Goal: Task Accomplishment & Management: Complete application form

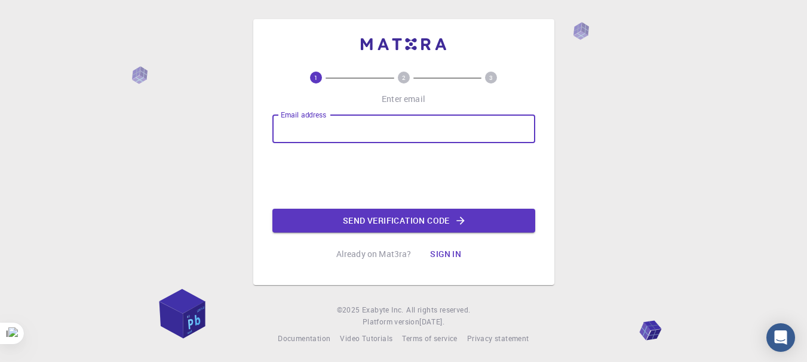
click at [361, 130] on input "Email address" at bounding box center [403, 129] width 263 height 29
type input "[EMAIL_ADDRESS][DOMAIN_NAME]"
drag, startPoint x: 435, startPoint y: 127, endPoint x: 226, endPoint y: 154, distance: 210.2
click at [226, 154] on div "1 2 3 Enter email Email address [EMAIL_ADDRESS][DOMAIN_NAME] Email address 0cAF…" at bounding box center [403, 182] width 807 height 364
click at [286, 123] on input "Email address" at bounding box center [403, 129] width 263 height 29
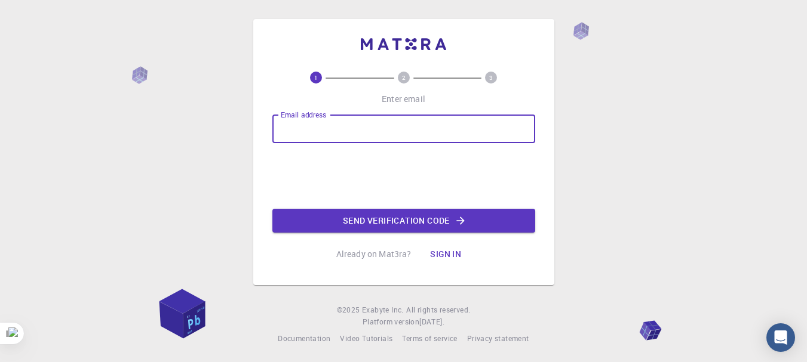
type input "[EMAIL_ADDRESS][DOMAIN_NAME]"
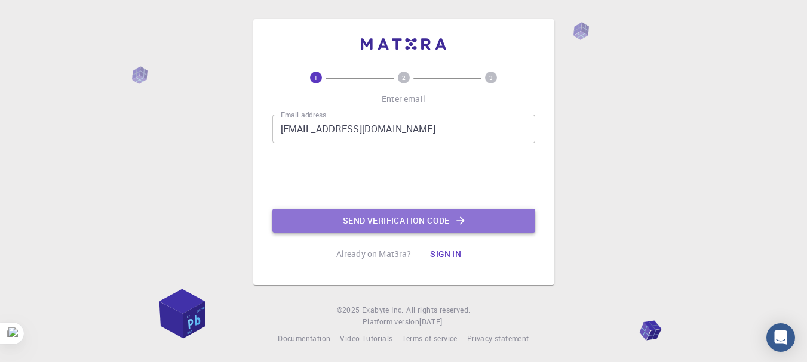
click at [394, 221] on button "Send verification code" at bounding box center [403, 221] width 263 height 24
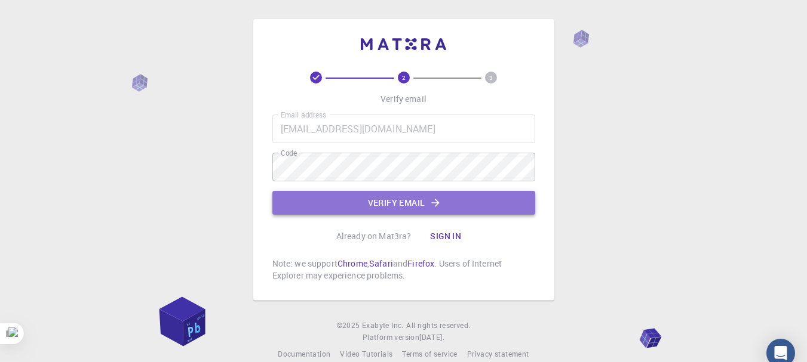
click at [422, 204] on button "Verify email" at bounding box center [403, 203] width 263 height 24
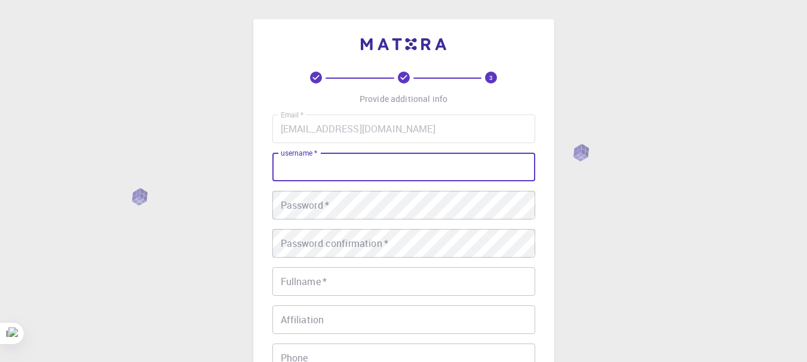
click at [419, 162] on input "username   *" at bounding box center [403, 167] width 263 height 29
type input "najmaldeen"
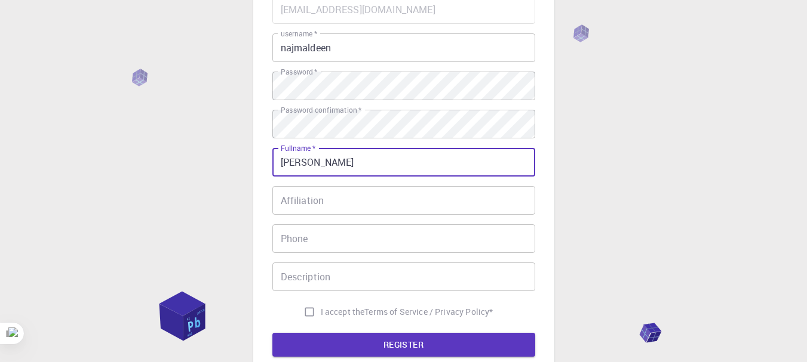
scroll to position [191, 0]
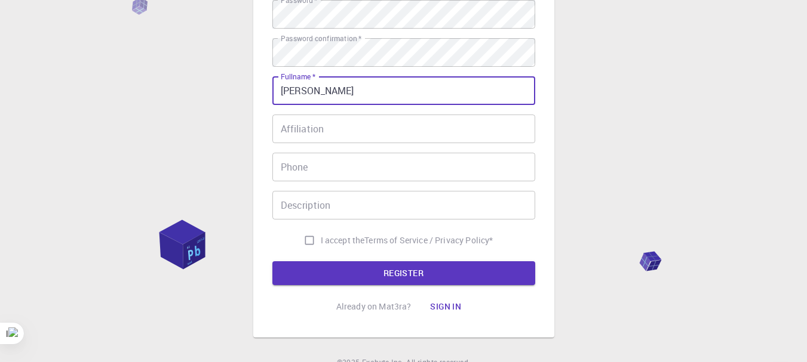
type input "[PERSON_NAME]"
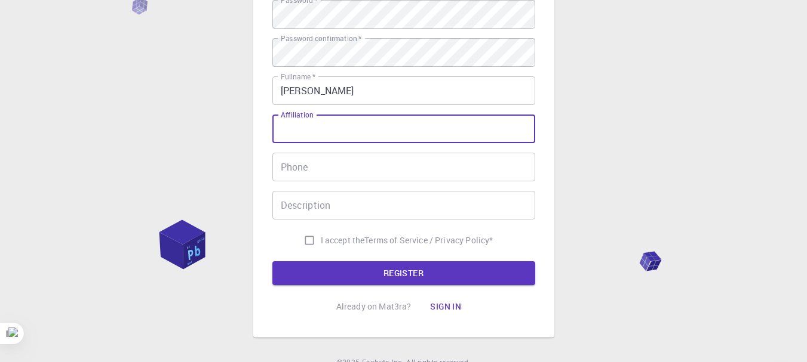
click at [451, 125] on input "Affiliation" at bounding box center [403, 129] width 263 height 29
type input "Eng."
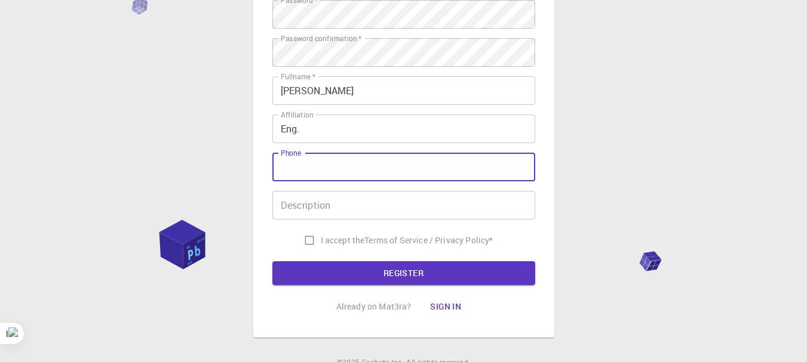
click at [316, 167] on input "Phone" at bounding box center [403, 167] width 263 height 29
drag, startPoint x: 328, startPoint y: 165, endPoint x: 304, endPoint y: 165, distance: 23.9
click at [304, 165] on input "00251797" at bounding box center [403, 167] width 263 height 29
type input "002579279279"
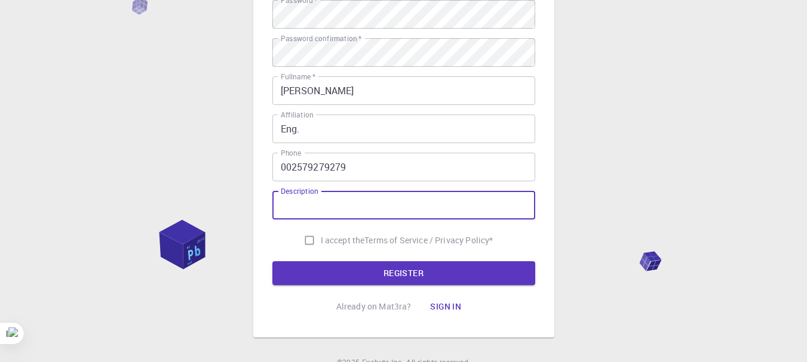
click at [327, 201] on input "Description" at bounding box center [403, 205] width 263 height 29
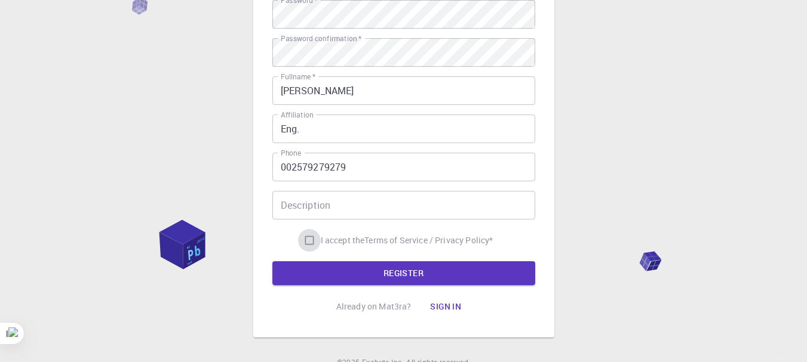
click at [304, 241] on input "I accept the Terms of Service / Privacy Policy *" at bounding box center [309, 240] width 23 height 23
checkbox input "true"
click at [344, 271] on button "REGISTER" at bounding box center [403, 274] width 263 height 24
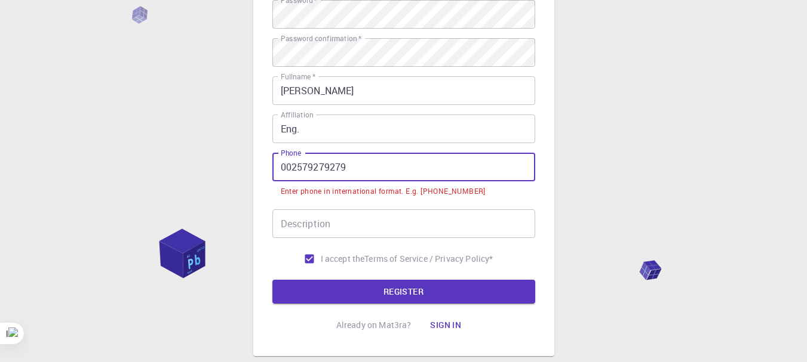
drag, startPoint x: 290, startPoint y: 167, endPoint x: 279, endPoint y: 167, distance: 10.7
click at [279, 167] on input "002579279279" at bounding box center [403, 167] width 263 height 29
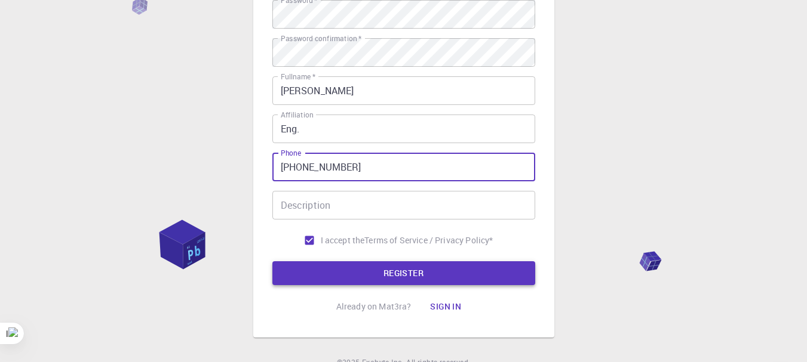
type input "[PHONE_NUMBER]"
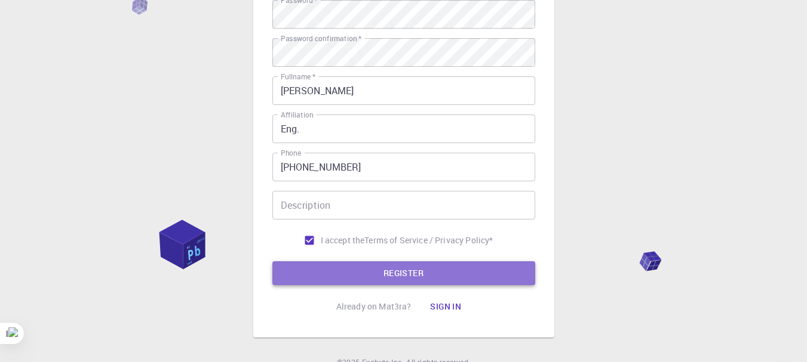
click at [351, 274] on button "REGISTER" at bounding box center [403, 274] width 263 height 24
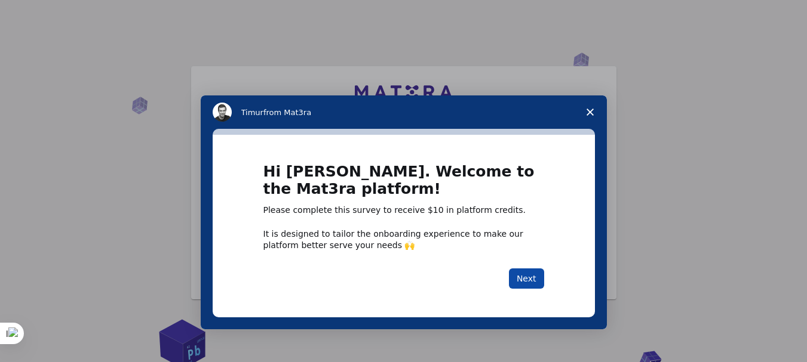
click at [529, 276] on button "Next" at bounding box center [526, 279] width 35 height 20
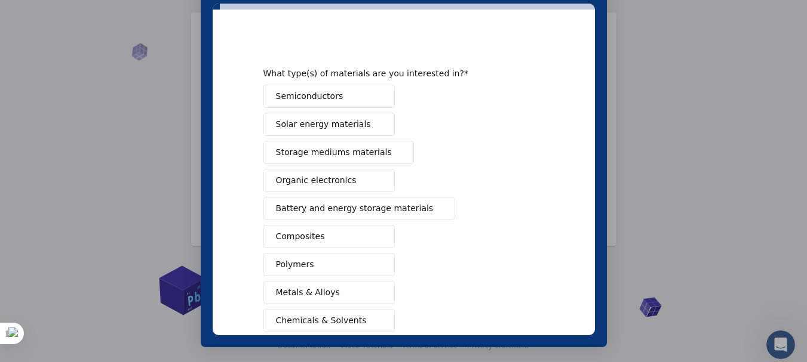
scroll to position [63, 0]
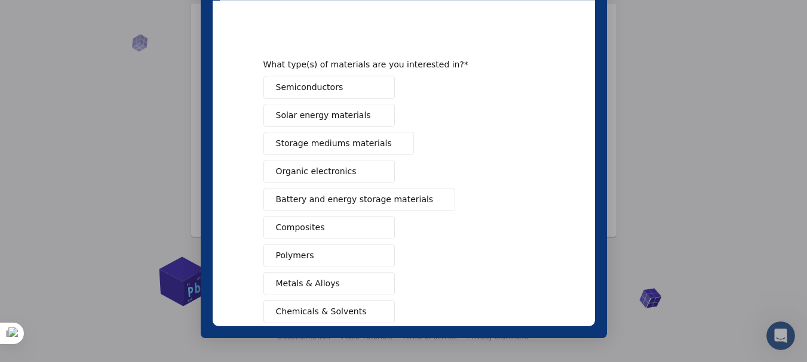
click at [314, 281] on span "Metals & Alloys" at bounding box center [308, 284] width 64 height 13
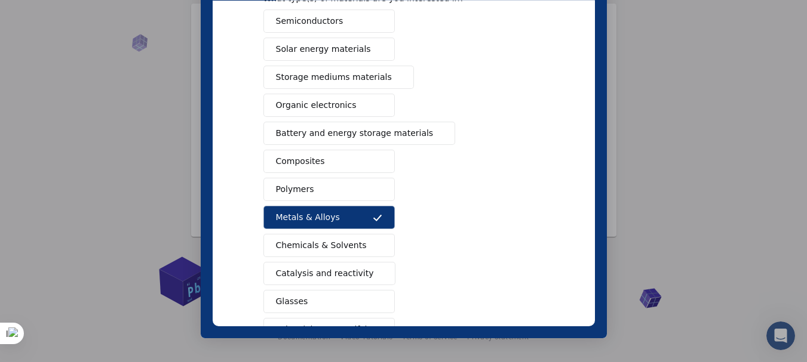
scroll to position [151, 0]
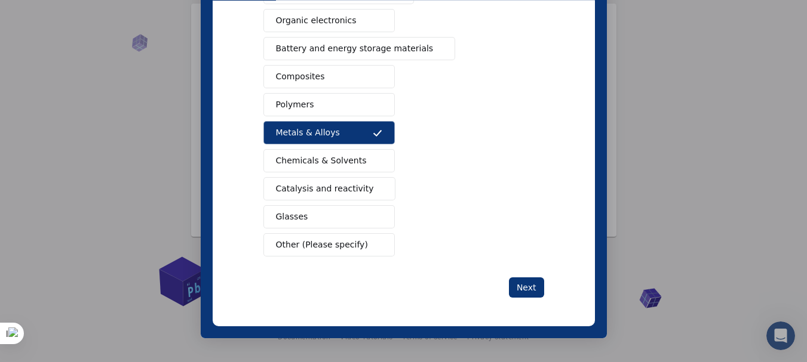
click at [339, 160] on span "Chemicals & Solvents" at bounding box center [321, 161] width 91 height 13
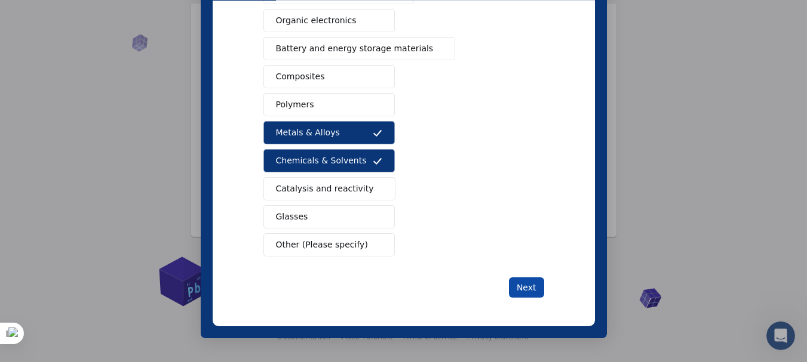
click at [518, 289] on button "Next" at bounding box center [526, 288] width 35 height 20
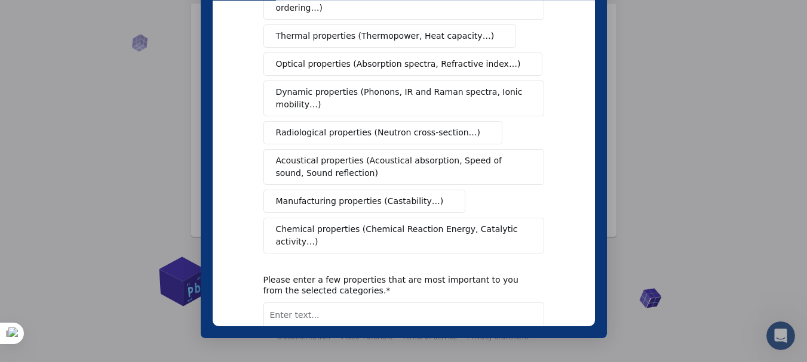
scroll to position [154, 0]
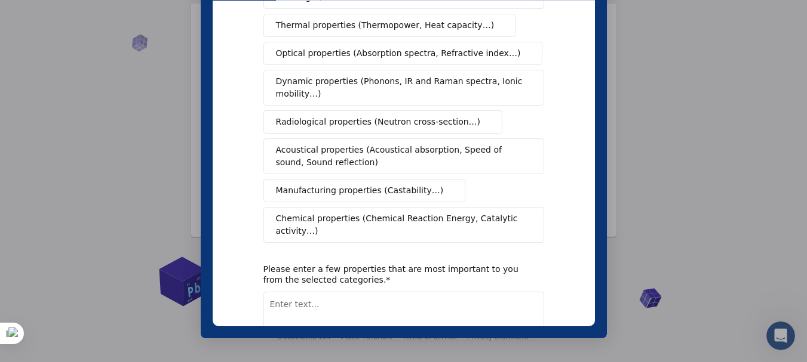
click at [382, 185] on span "Manufacturing properties (Castability…)" at bounding box center [360, 191] width 168 height 13
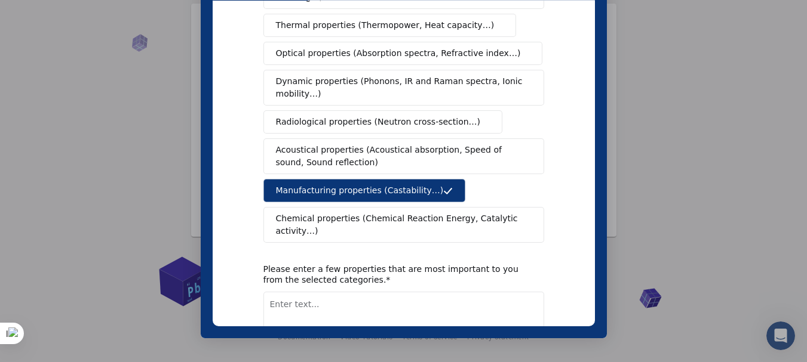
scroll to position [213, 0]
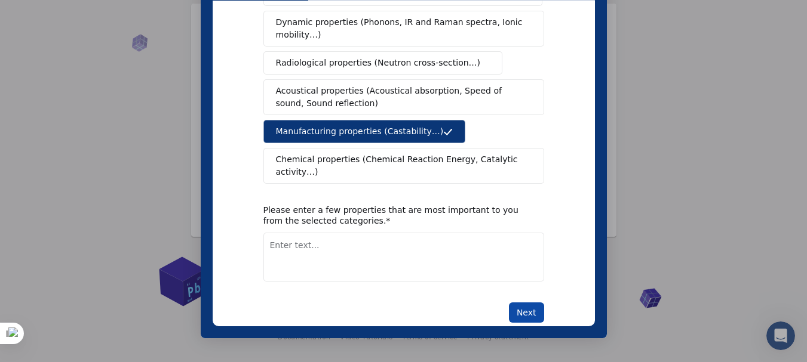
click at [527, 303] on button "Next" at bounding box center [526, 313] width 35 height 20
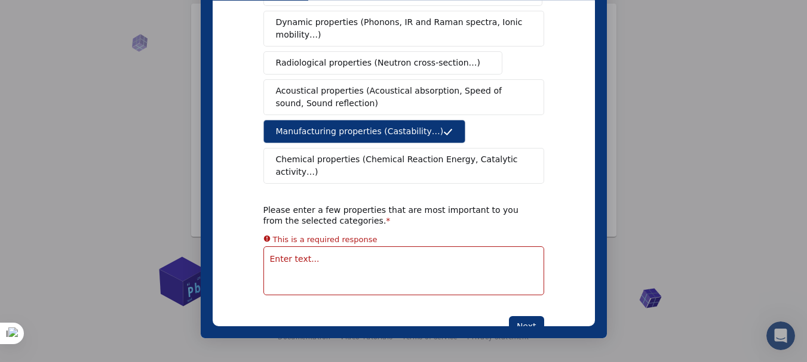
click at [408, 247] on textarea "Enter text..." at bounding box center [403, 271] width 281 height 49
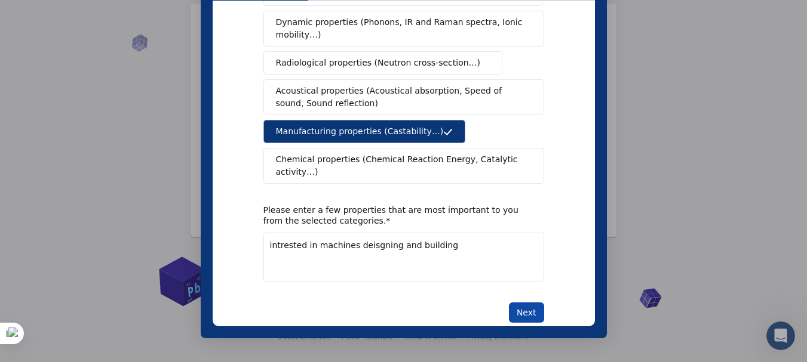
type textarea "intrested in machines deisgning and building"
click at [524, 303] on button "Next" at bounding box center [526, 313] width 35 height 20
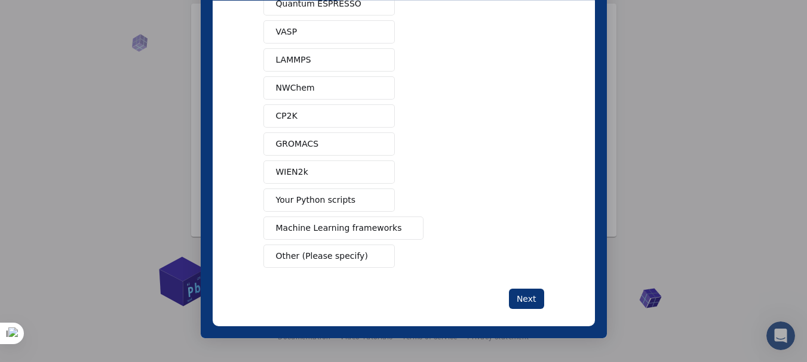
scroll to position [65, 0]
